Goal: Task Accomplishment & Management: Manage account settings

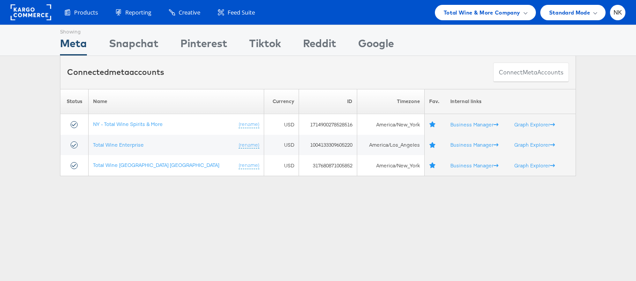
click at [306, 11] on div "Products Product Catalogs Enhance Your Product Catalog, Map Them to Publishers,…" at bounding box center [341, 12] width 570 height 15
click at [38, 13] on rect at bounding box center [31, 12] width 41 height 16
click at [518, 5] on div "Total Wine & More Company" at bounding box center [485, 12] width 101 height 15
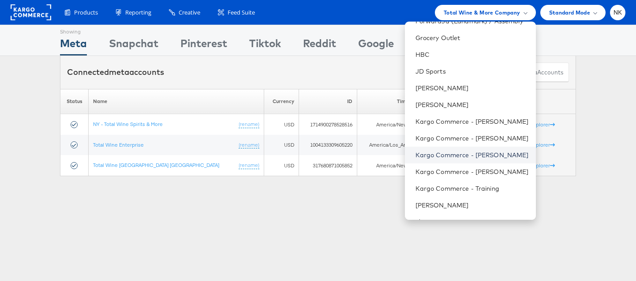
scroll to position [355, 0]
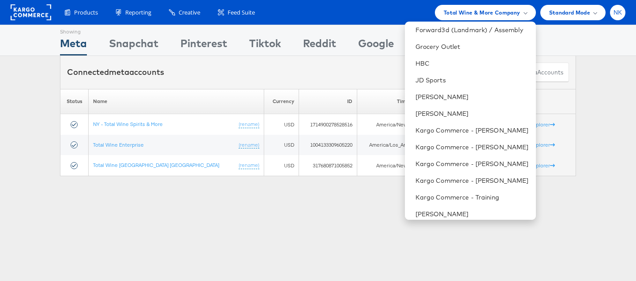
click at [611, 15] on div "NK" at bounding box center [617, 12] width 15 height 15
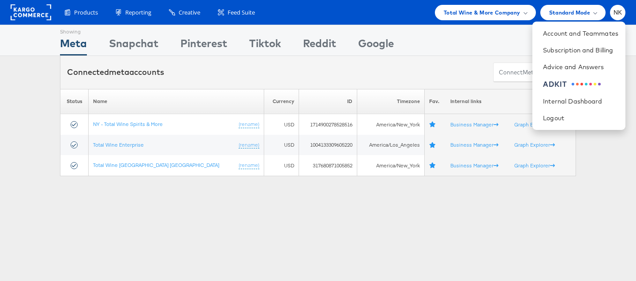
click at [473, 48] on div "Showing Meta Showing Snapchat Showing Pinterest Showing Tiktok Showing Reddit S…" at bounding box center [318, 40] width 516 height 30
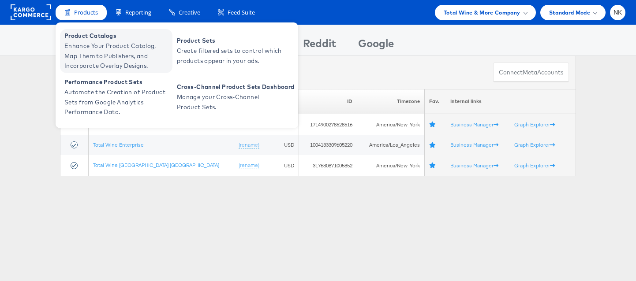
click at [108, 61] on span "Enhance Your Product Catalog, Map Them to Publishers, and Incorporate Overlay D…" at bounding box center [117, 56] width 106 height 30
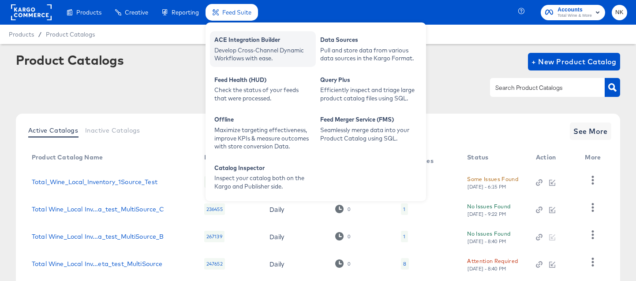
click at [240, 45] on div "ACE Integration Builder" at bounding box center [262, 41] width 97 height 11
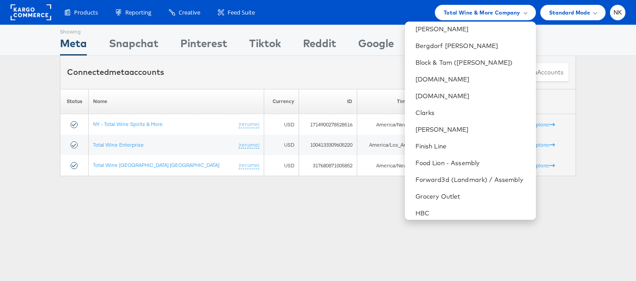
scroll to position [199, 0]
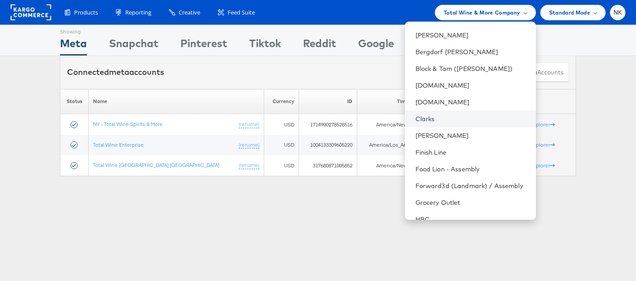
click at [448, 117] on link "Clarks" at bounding box center [472, 119] width 113 height 9
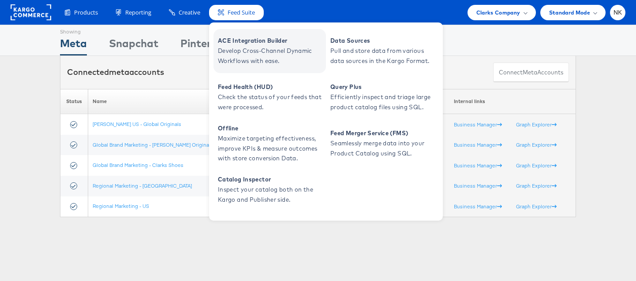
click at [253, 66] on span "Develop Cross-Channel Dynamic Workflows with ease." at bounding box center [271, 56] width 106 height 20
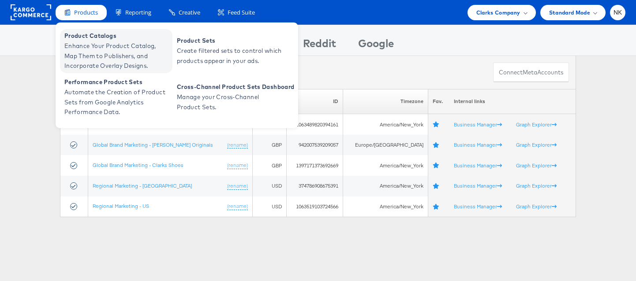
click at [89, 45] on span "Enhance Your Product Catalog, Map Them to Publishers, and Incorporate Overlay D…" at bounding box center [117, 56] width 106 height 30
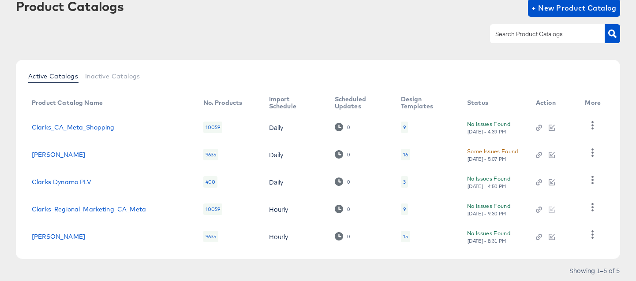
scroll to position [60, 0]
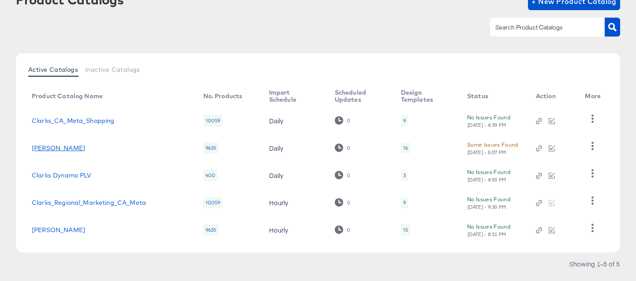
click at [85, 149] on link "[PERSON_NAME]" at bounding box center [58, 148] width 53 height 7
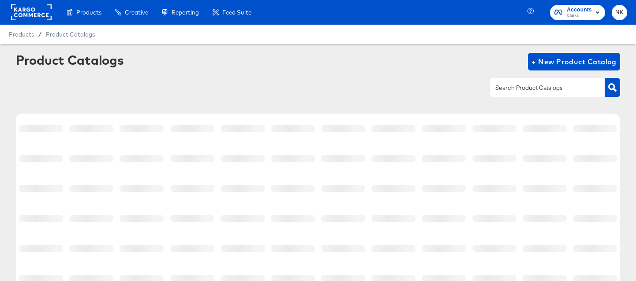
scroll to position [60, 0]
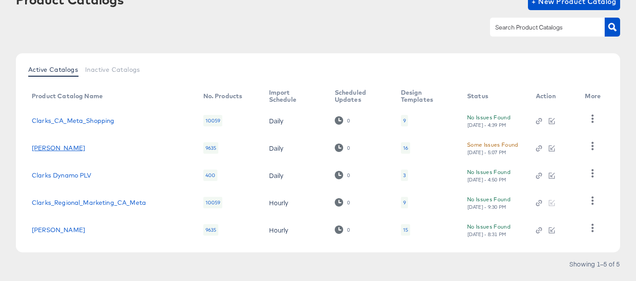
click at [85, 149] on link "Clarks_US_Meta_SA_Shopping" at bounding box center [58, 148] width 53 height 7
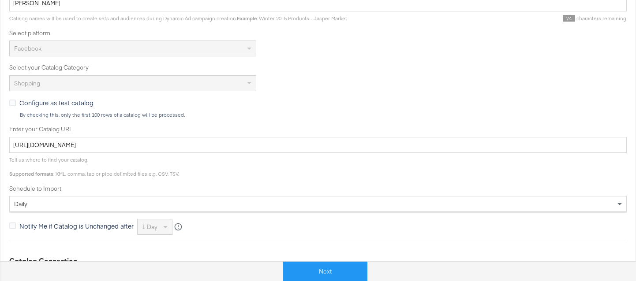
scroll to position [165, 0]
